Goal: Navigation & Orientation: Find specific page/section

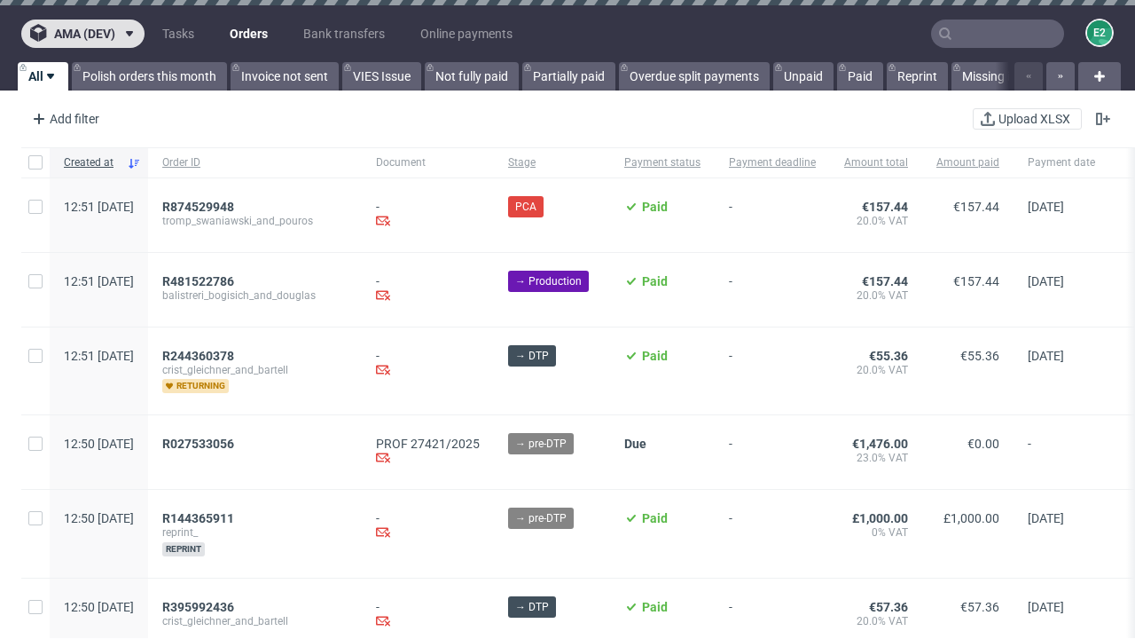
click at [82, 34] on span "ama (dev)" at bounding box center [84, 33] width 61 height 12
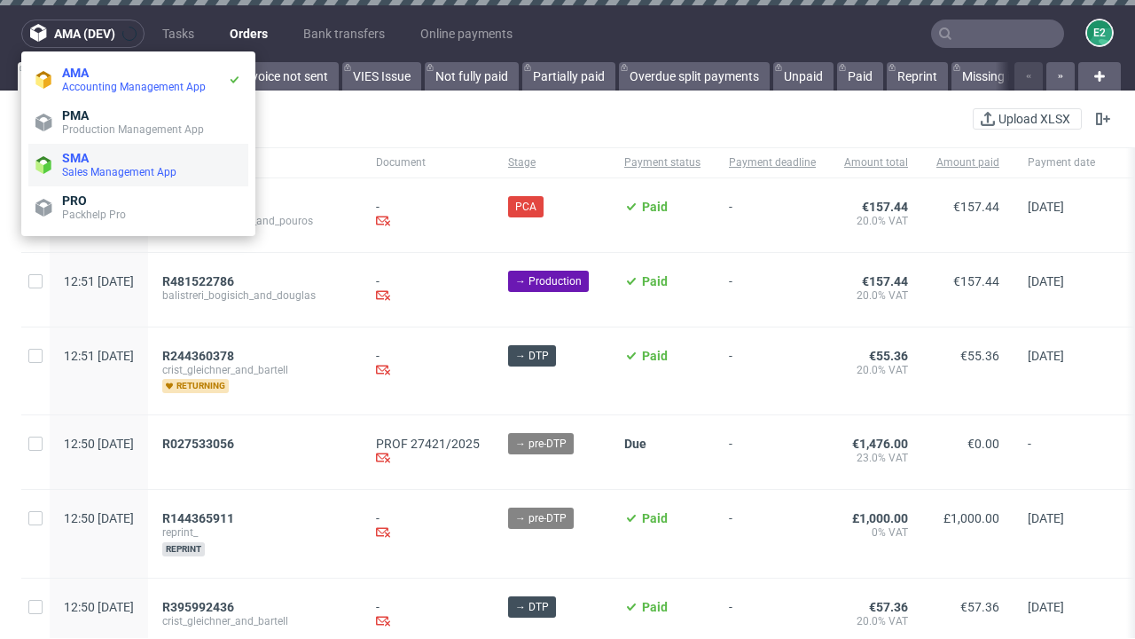
click at [138, 165] on span "Sales Management App" at bounding box center [151, 172] width 179 height 14
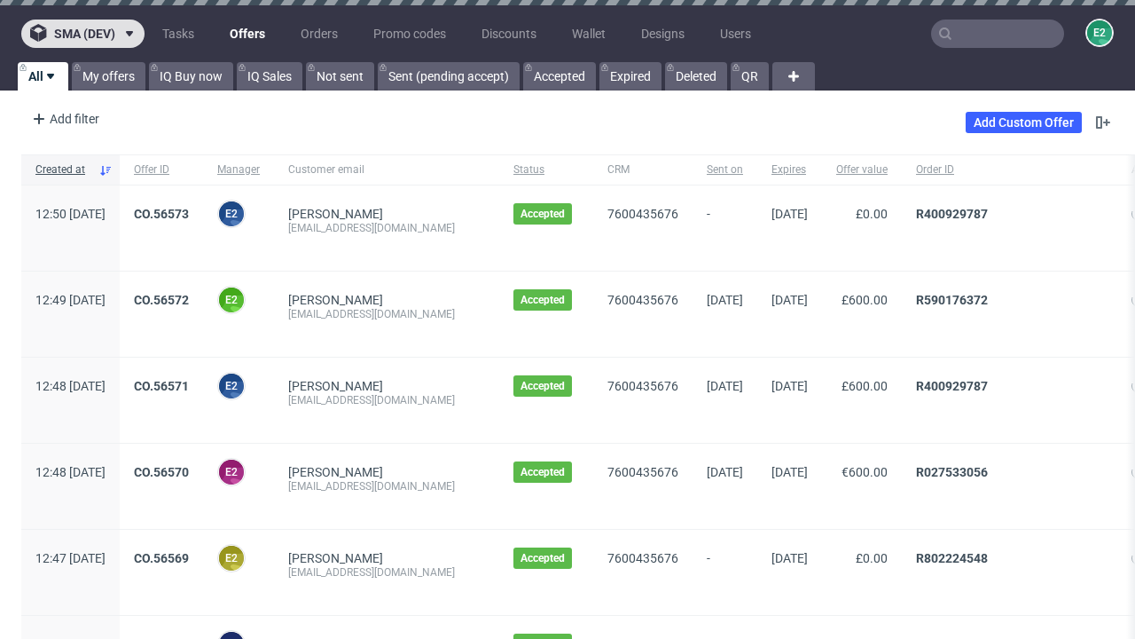
click at [82, 34] on span "sma (dev)" at bounding box center [84, 33] width 61 height 12
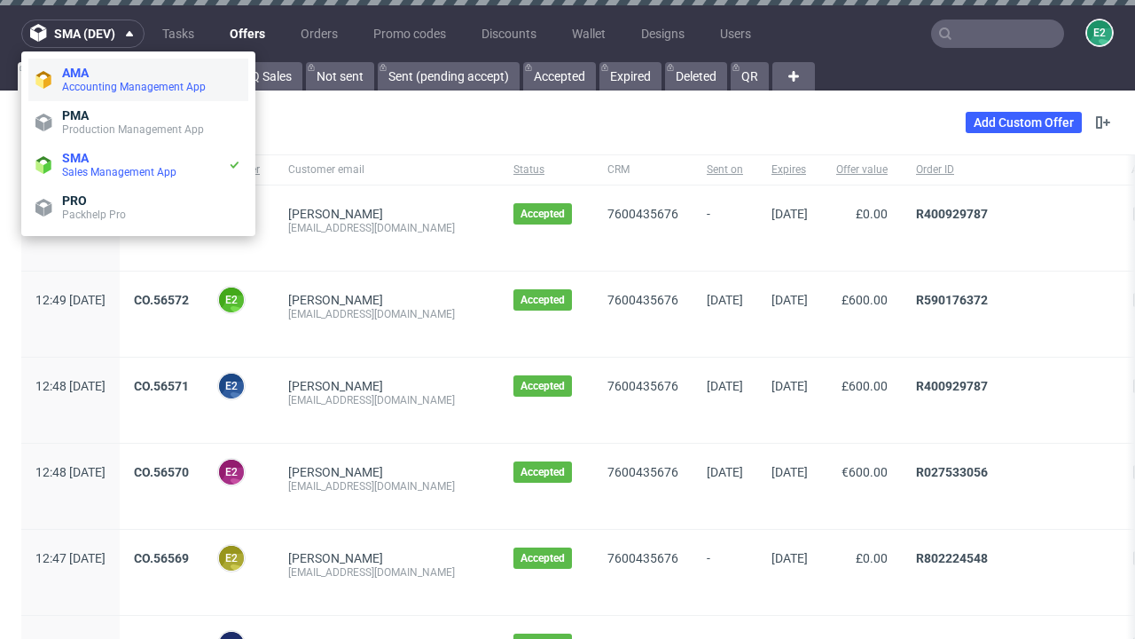
click at [138, 80] on span "Accounting Management App" at bounding box center [151, 87] width 179 height 14
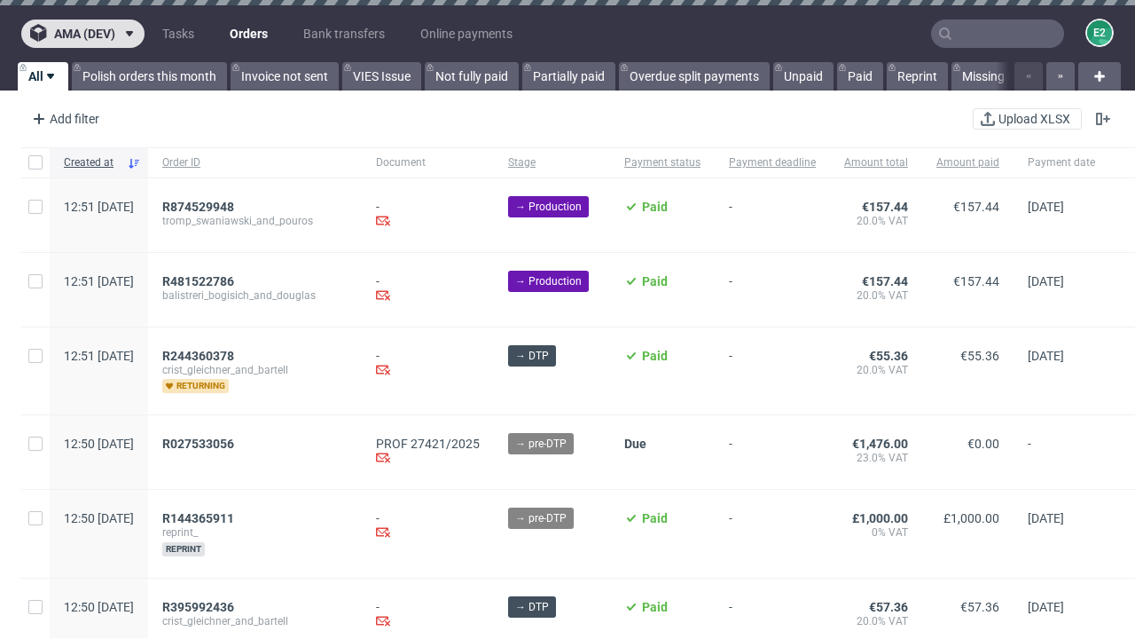
click at [82, 34] on span "ama (dev)" at bounding box center [84, 33] width 61 height 12
